Goal: Transaction & Acquisition: Download file/media

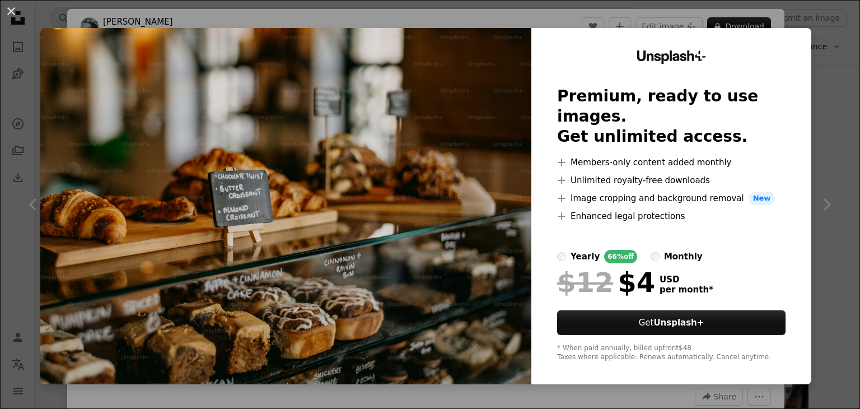
scroll to position [112, 0]
click at [10, 13] on button "An X shape" at bounding box center [10, 10] width 13 height 13
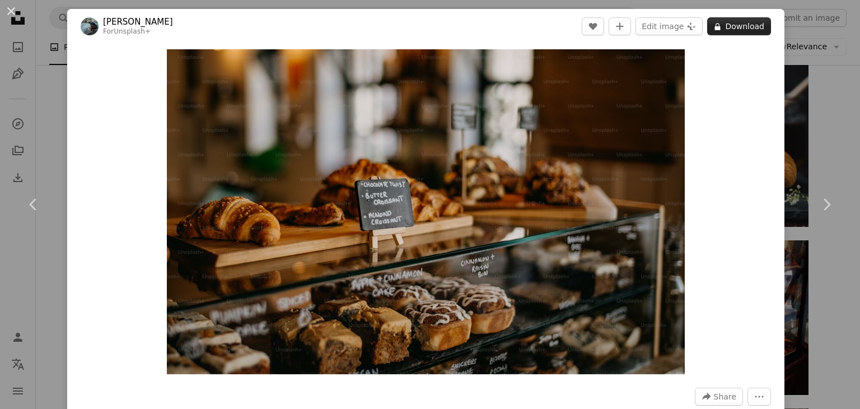
click at [734, 29] on button "A lock Download" at bounding box center [739, 26] width 64 height 18
click at [11, 9] on button "An X shape" at bounding box center [10, 10] width 13 height 13
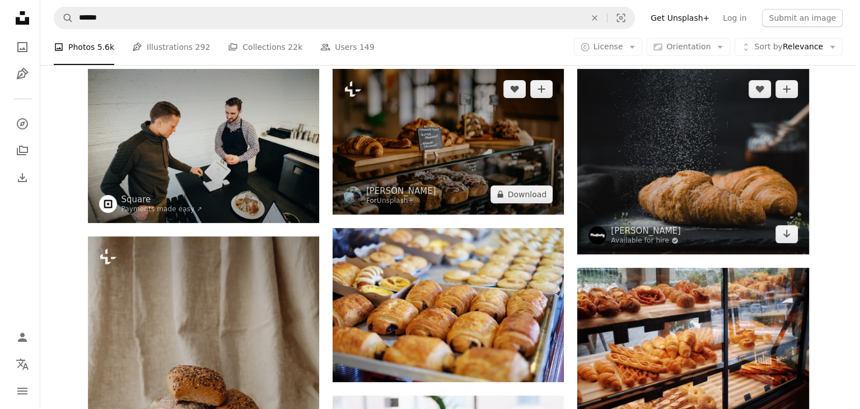
scroll to position [112, 0]
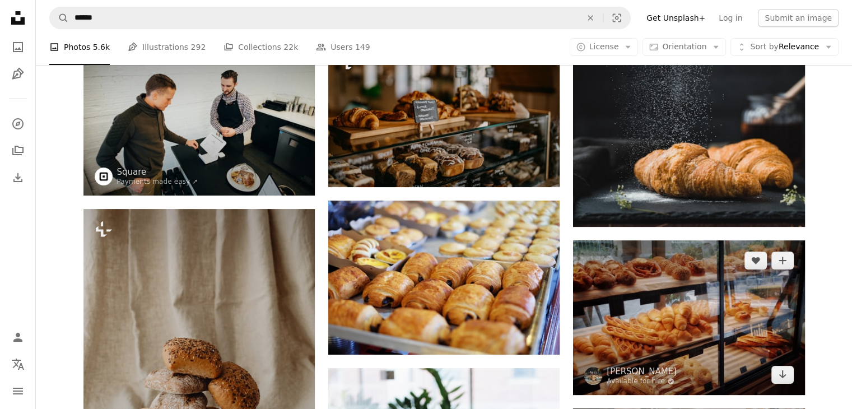
click at [682, 318] on img at bounding box center [688, 317] width 231 height 155
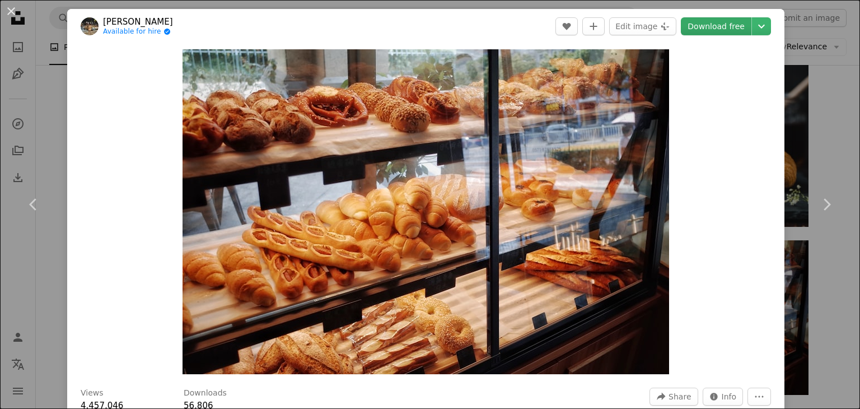
click at [714, 22] on link "Download free" at bounding box center [716, 26] width 71 height 18
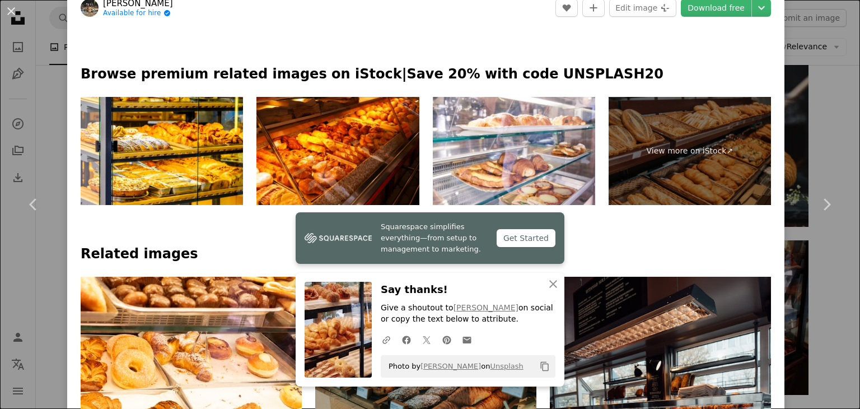
scroll to position [504, 0]
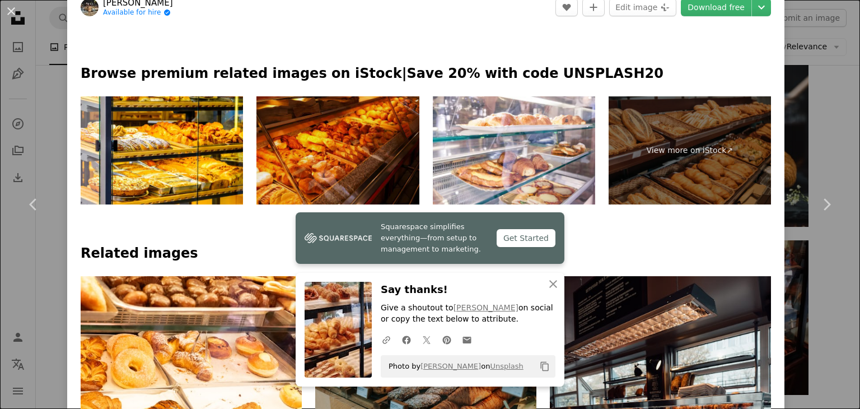
click at [285, 131] on img at bounding box center [338, 150] width 162 height 109
